Goal: Information Seeking & Learning: Learn about a topic

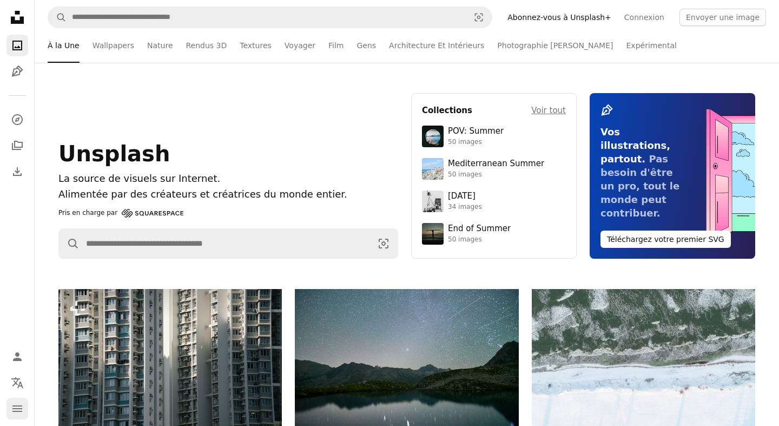
click at [16, 413] on icon "navigation menu" at bounding box center [17, 408] width 13 height 13
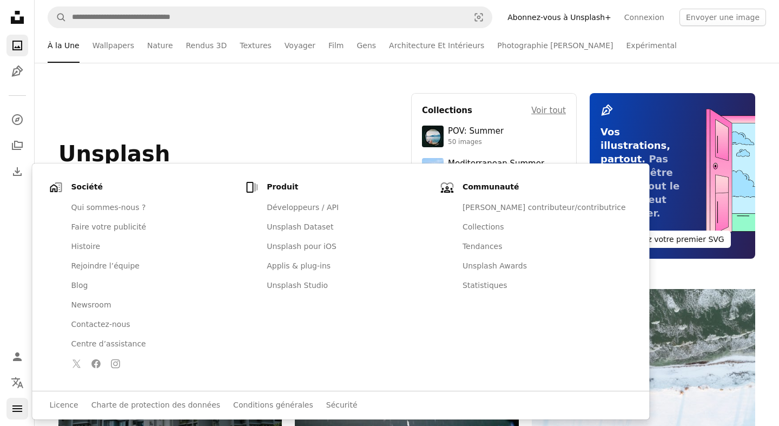
click at [15, 413] on icon "navigation menu" at bounding box center [17, 408] width 13 height 13
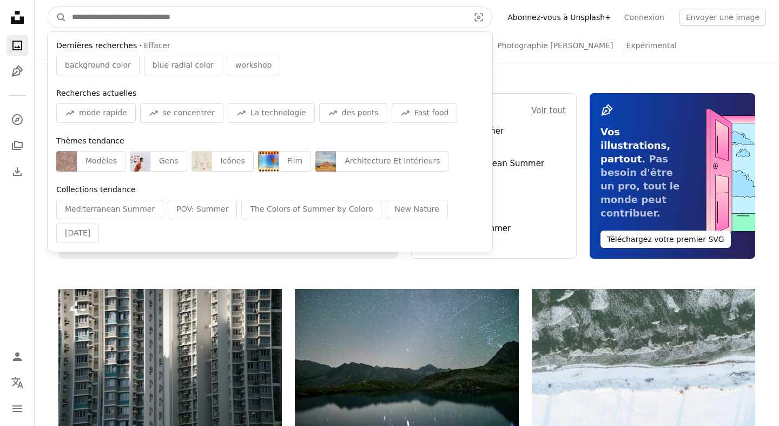
click at [88, 19] on input "Rechercher des visuels sur tout le site" at bounding box center [266, 17] width 399 height 21
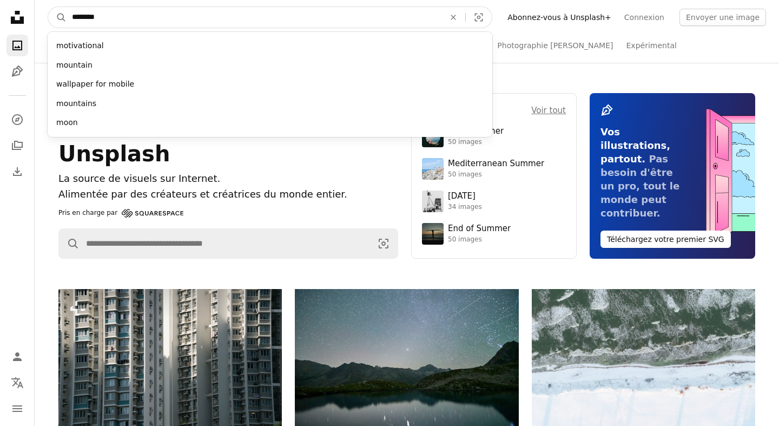
type input "********"
click at [48, 7] on button "A magnifying glass" at bounding box center [57, 17] width 18 height 21
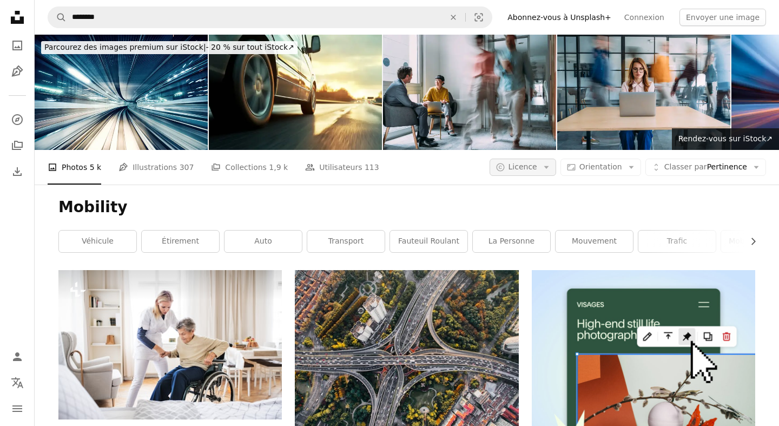
click at [537, 162] on span "Licence" at bounding box center [523, 166] width 29 height 9
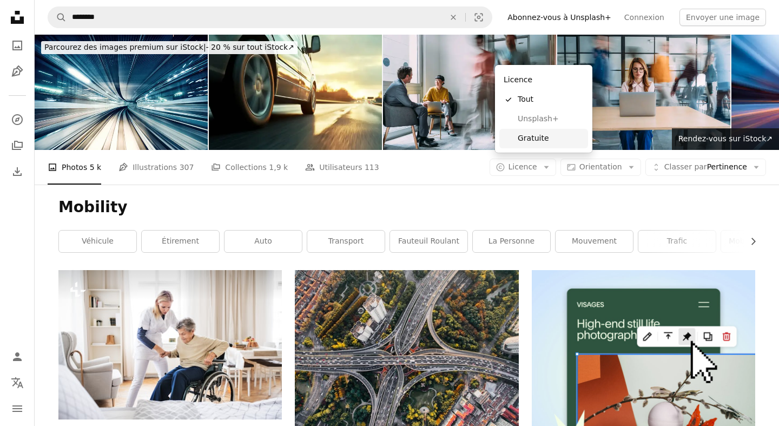
click at [540, 135] on span "Gratuite" at bounding box center [551, 138] width 66 height 11
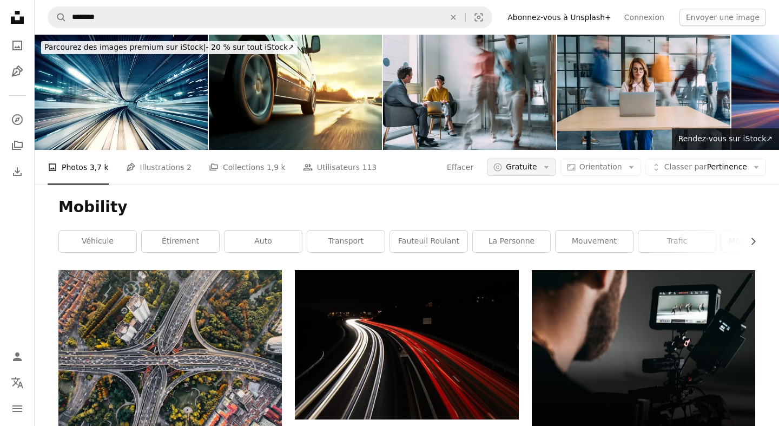
click at [544, 159] on button "A copyright icon © Gratuite Arrow down" at bounding box center [521, 167] width 69 height 17
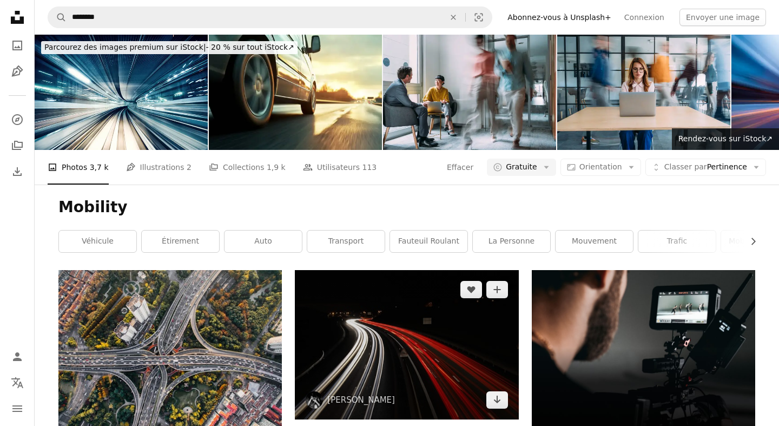
click at [439, 270] on img at bounding box center [407, 344] width 224 height 149
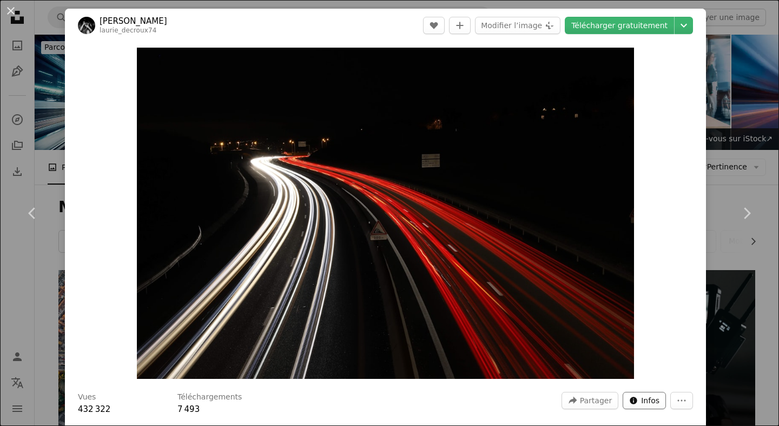
click at [658, 405] on span "Infos" at bounding box center [650, 400] width 18 height 16
click at [679, 399] on button "More Actions" at bounding box center [682, 400] width 23 height 17
click at [741, 237] on dialog "An X shape Chevron left Chevron right [PERSON_NAME] laurie_decroux74 A heart A …" at bounding box center [389, 213] width 779 height 426
click at [750, 97] on div "An X shape Chevron left Chevron right [PERSON_NAME] laurie_decroux74 A heart A …" at bounding box center [389, 213] width 779 height 426
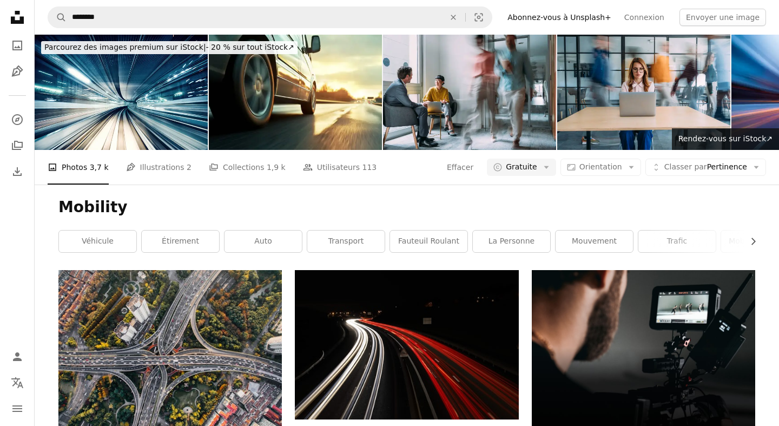
click at [65, 150] on li "A photo Photos 3,7 k" at bounding box center [78, 167] width 61 height 35
click at [15, 46] on icon "Photos" at bounding box center [17, 46] width 10 height 10
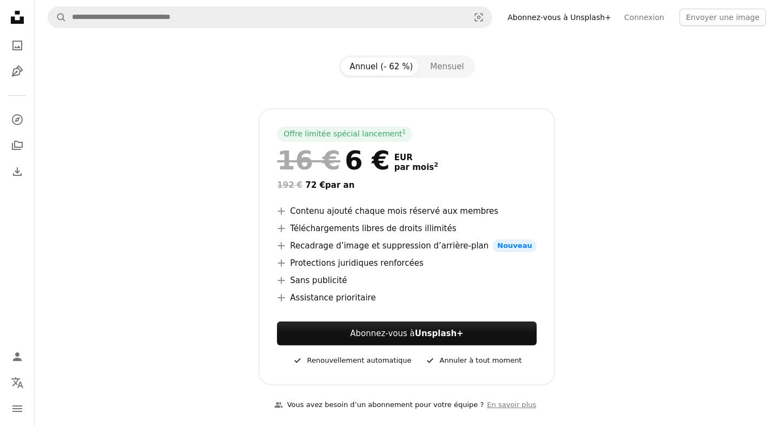
scroll to position [103, 0]
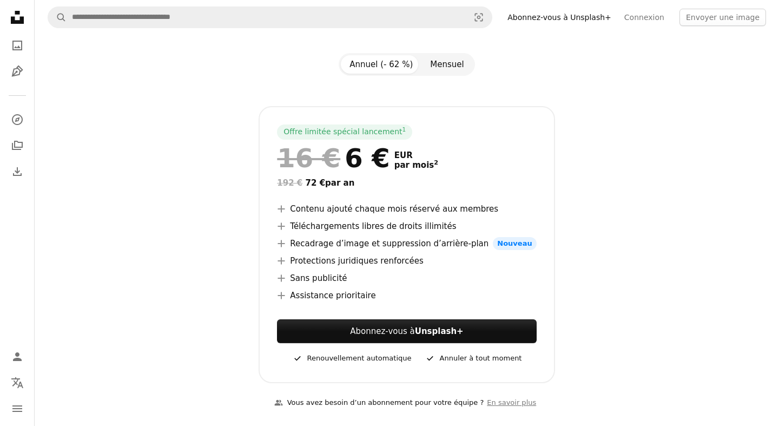
click at [444, 57] on button "Mensuel" at bounding box center [447, 64] width 51 height 18
